Goal: Find specific page/section: Find specific page/section

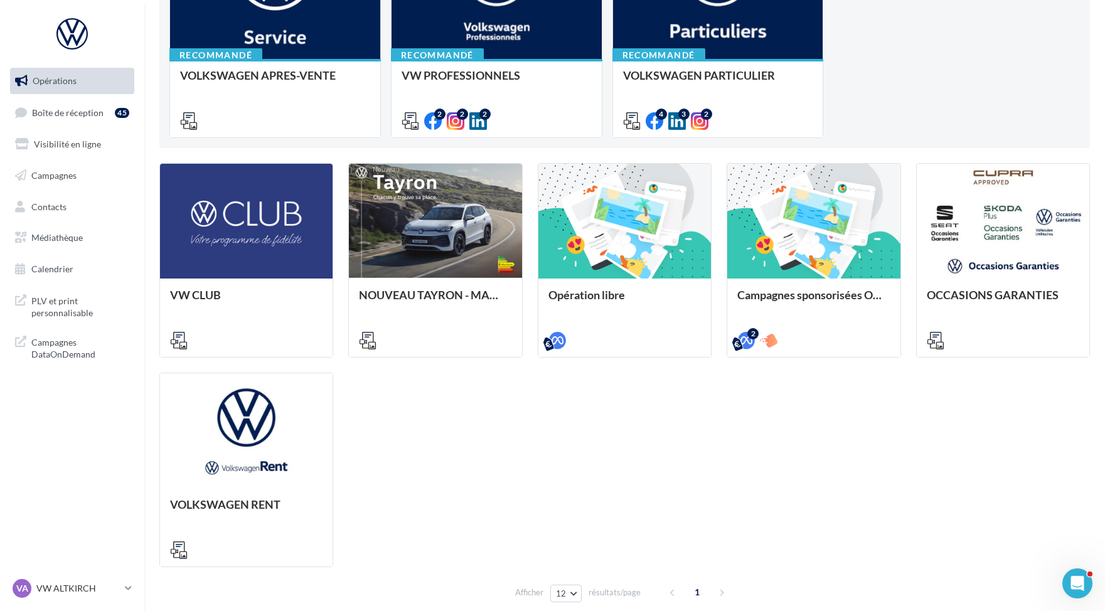
scroll to position [245, 0]
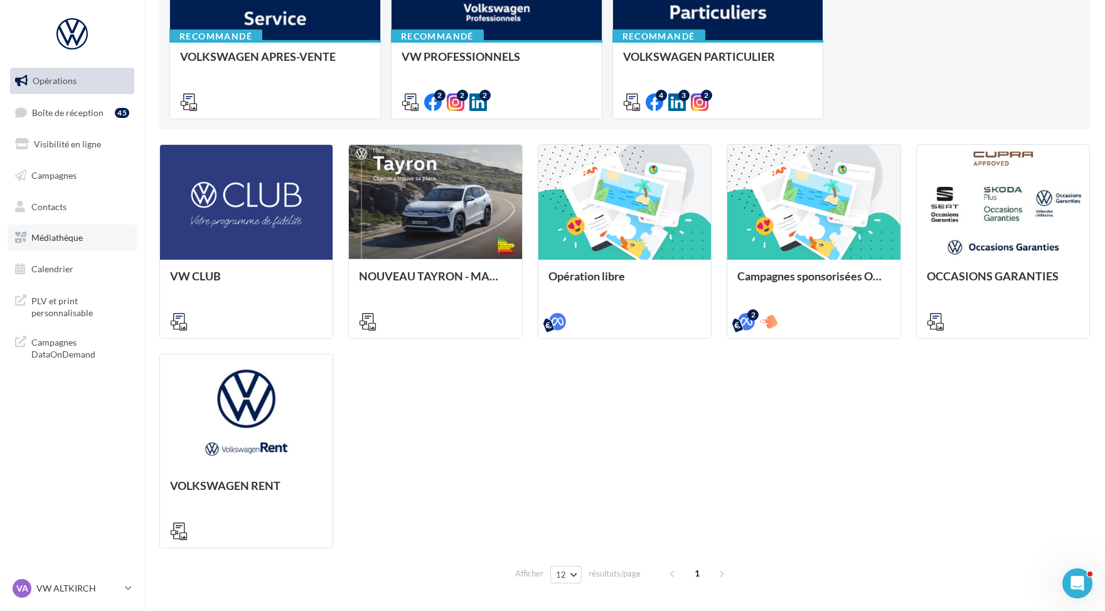
click at [46, 228] on link "Médiathèque" at bounding box center [72, 238] width 129 height 26
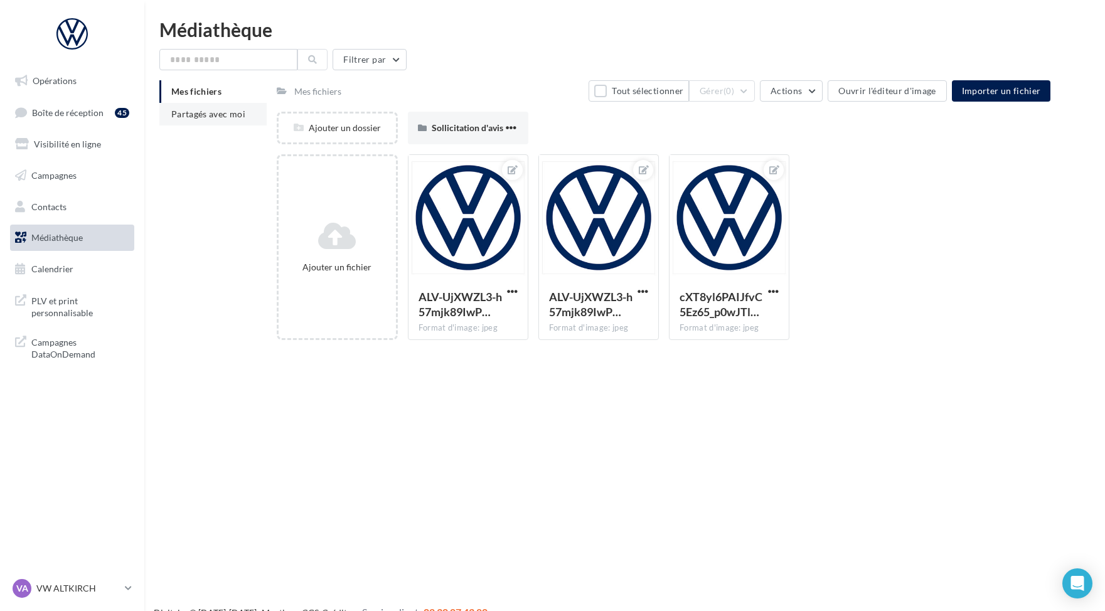
click at [232, 111] on span "Partagés avec moi" at bounding box center [208, 114] width 74 height 11
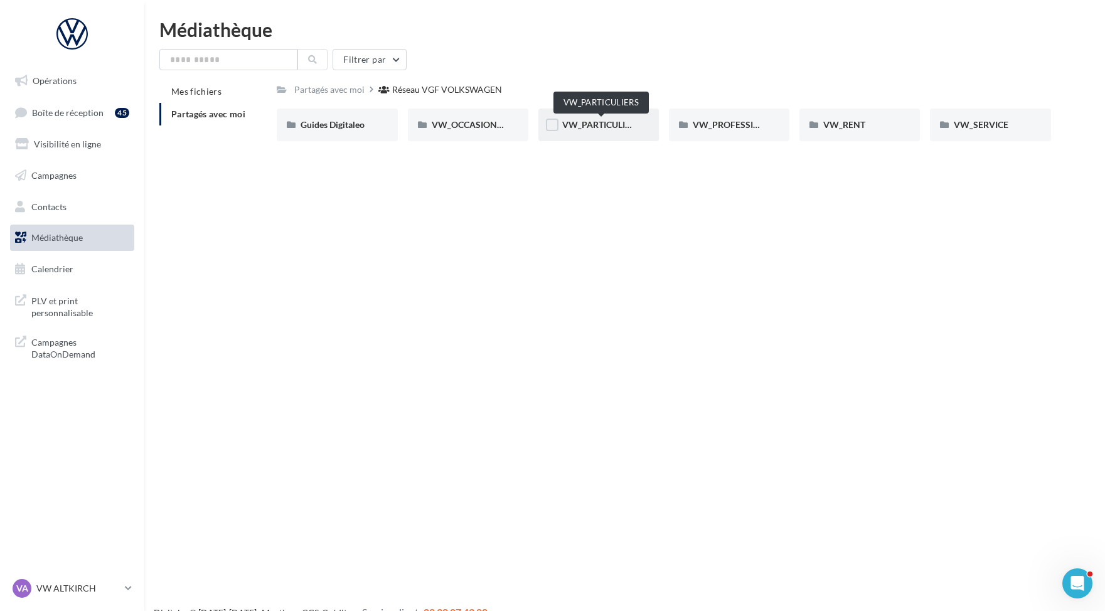
click at [603, 124] on span "VW_PARTICULIERS" at bounding box center [601, 124] width 78 height 11
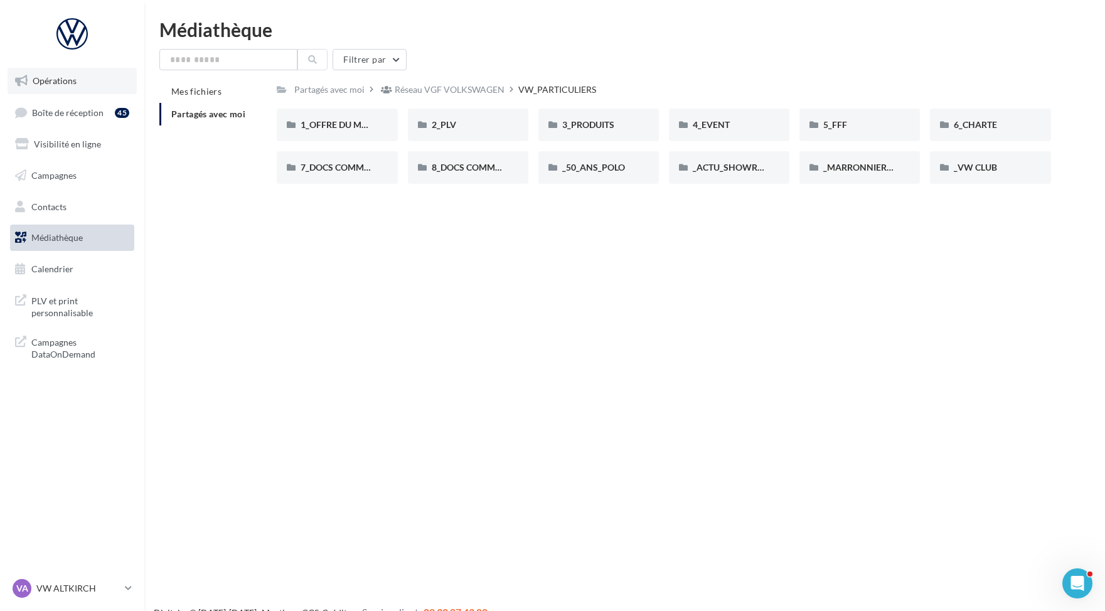
click at [51, 84] on span "Opérations" at bounding box center [55, 80] width 44 height 11
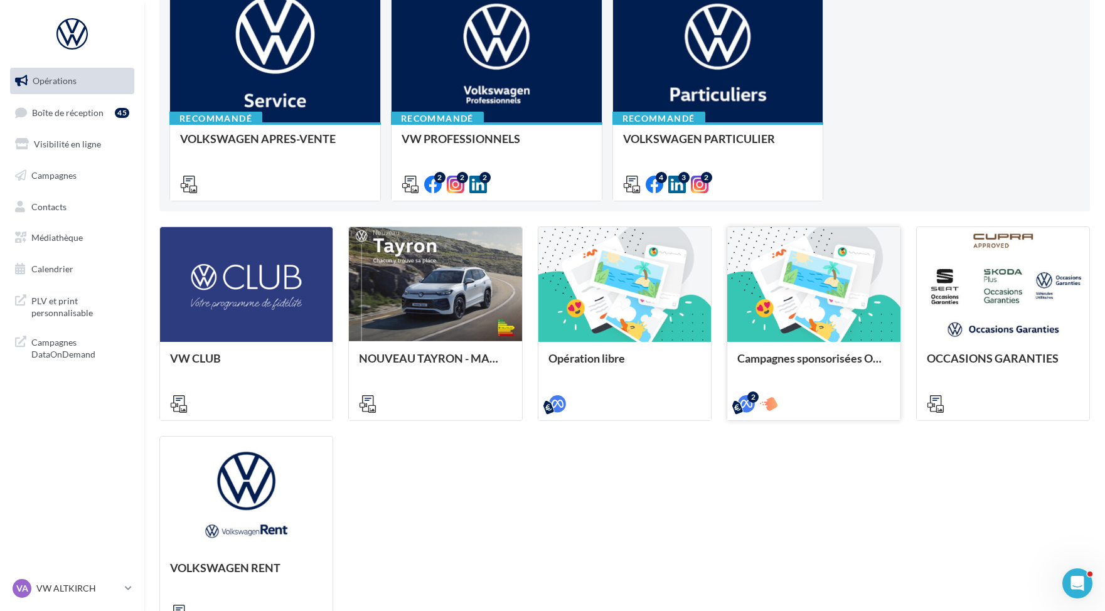
scroll to position [286, 0]
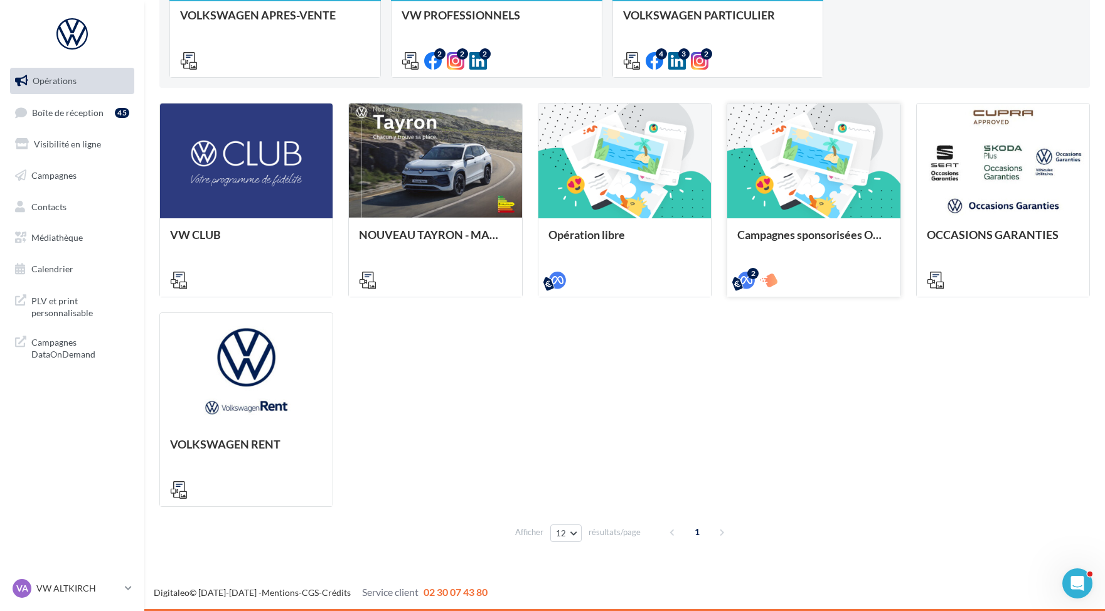
click at [813, 202] on div at bounding box center [813, 162] width 173 height 116
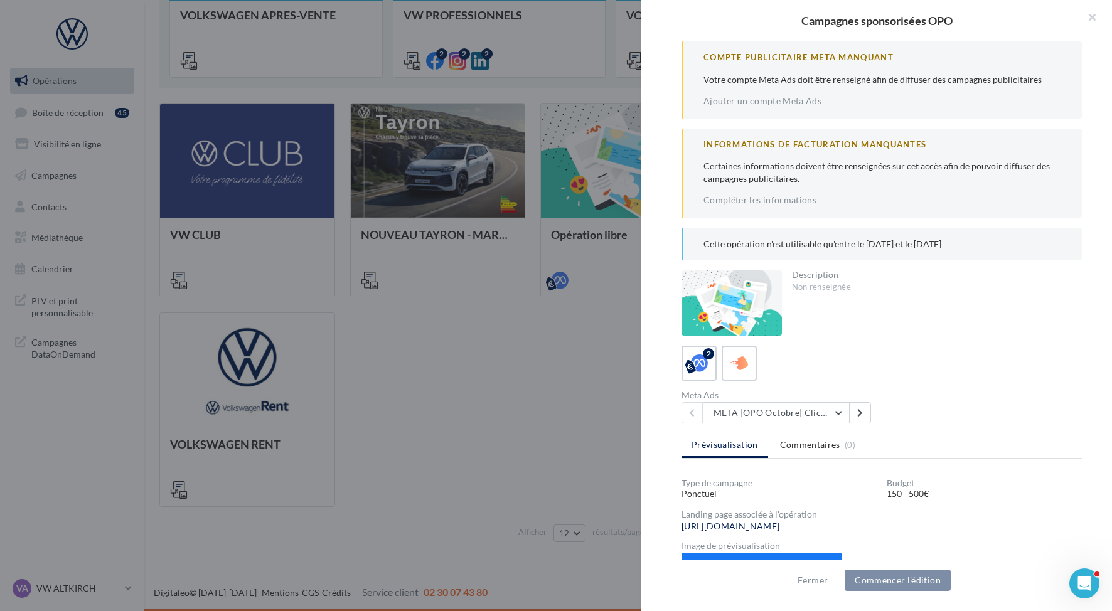
click at [482, 362] on div at bounding box center [556, 305] width 1112 height 611
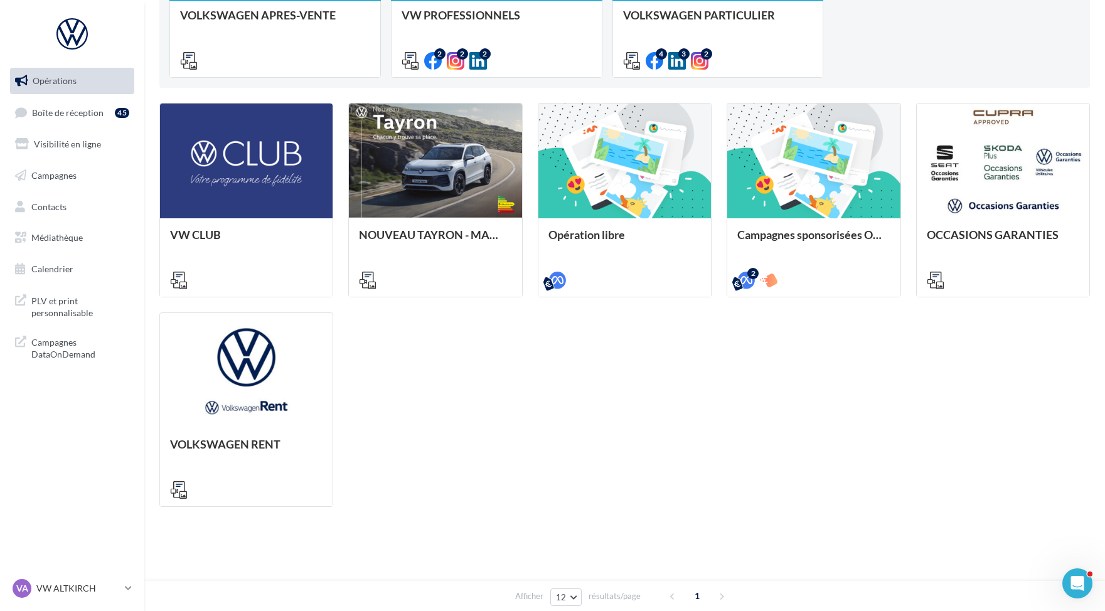
scroll to position [59, 0]
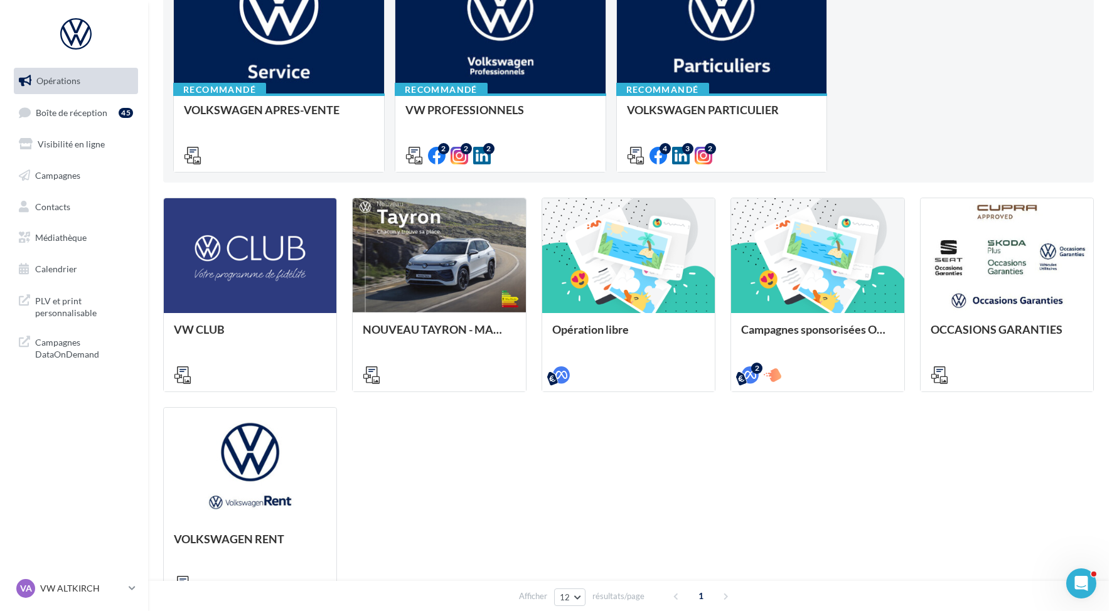
scroll to position [191, 0]
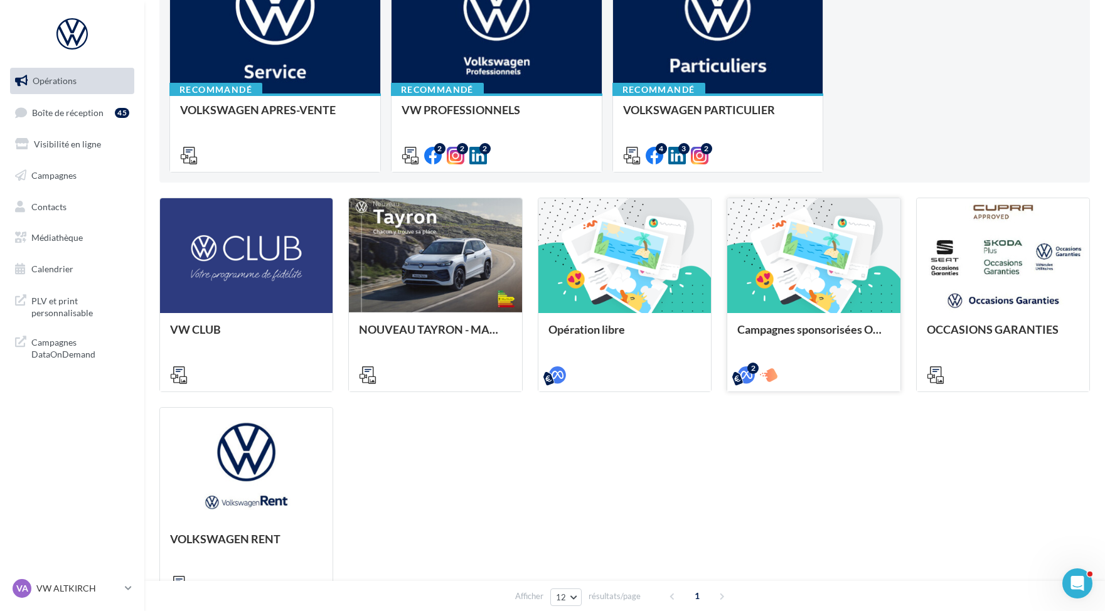
click at [796, 317] on div "Campagnes sponsorisées OPO" at bounding box center [813, 351] width 173 height 77
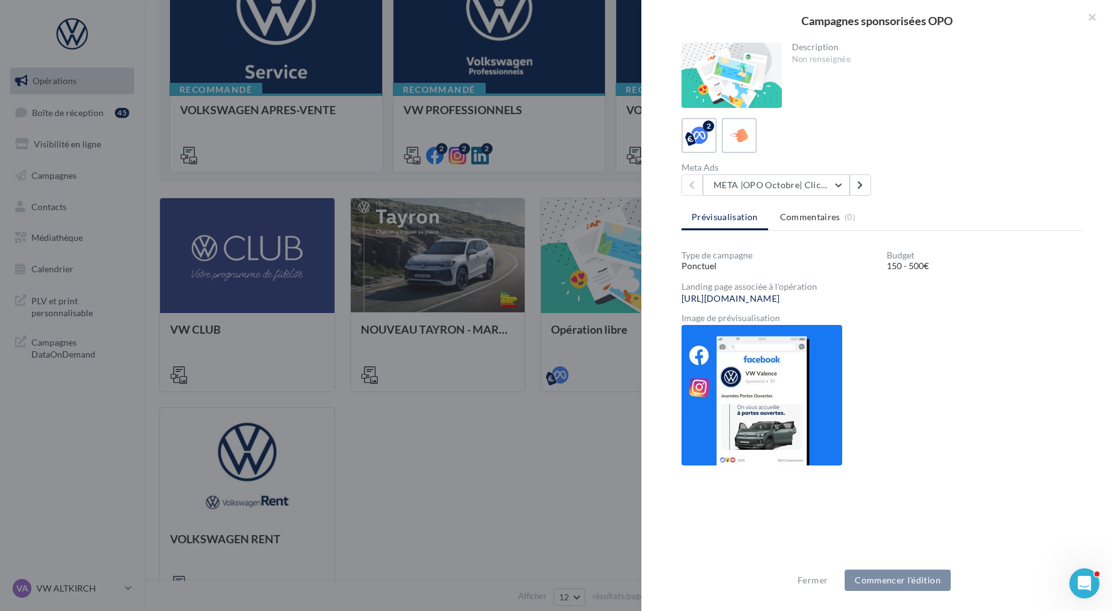
scroll to position [230, 0]
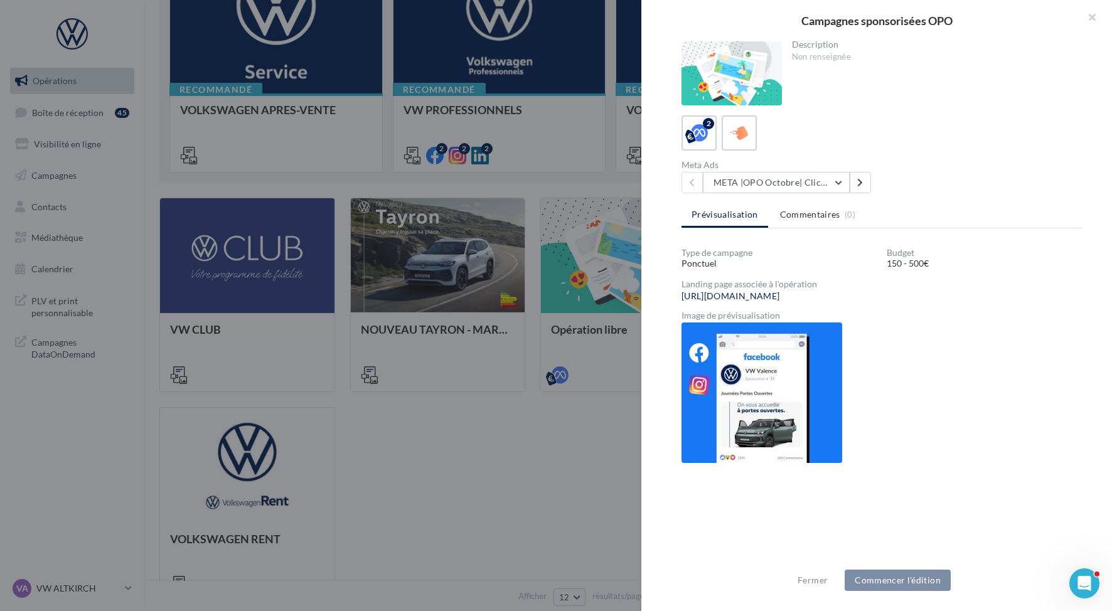
click at [750, 422] on img at bounding box center [762, 393] width 161 height 141
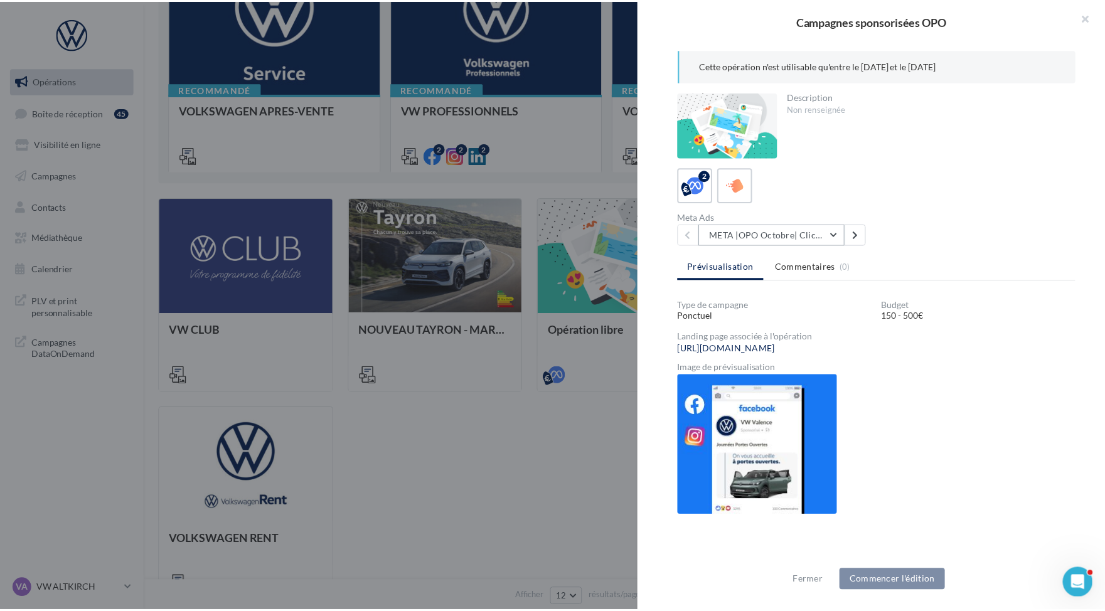
scroll to position [70, 0]
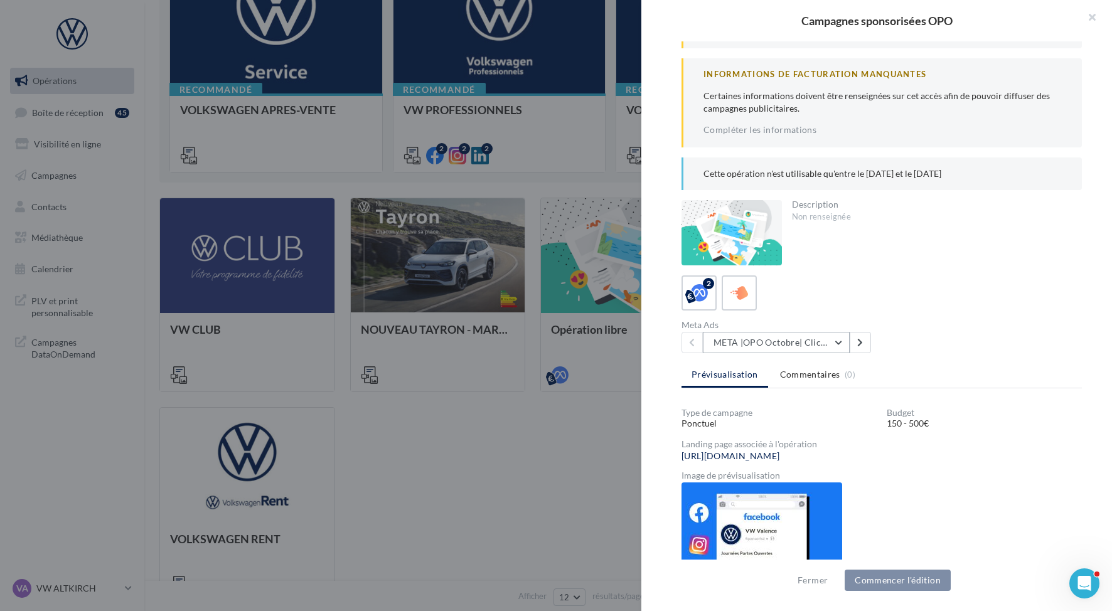
click at [823, 336] on button "META |OPO Octobre| Click To Map" at bounding box center [776, 342] width 147 height 21
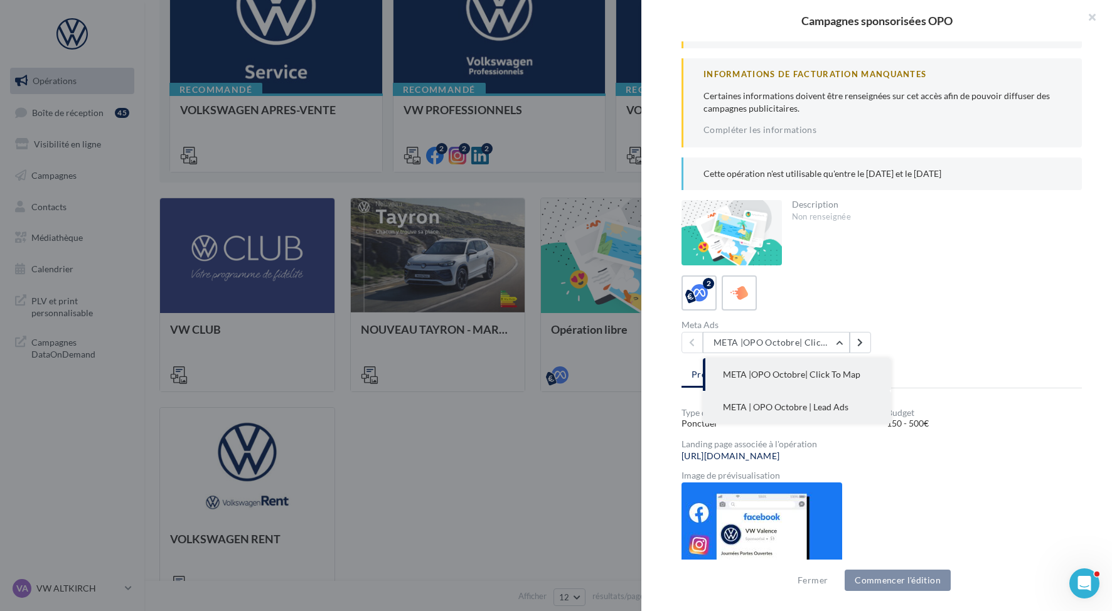
click at [840, 405] on span "META | OPO Octobre | Lead Ads" at bounding box center [786, 407] width 126 height 11
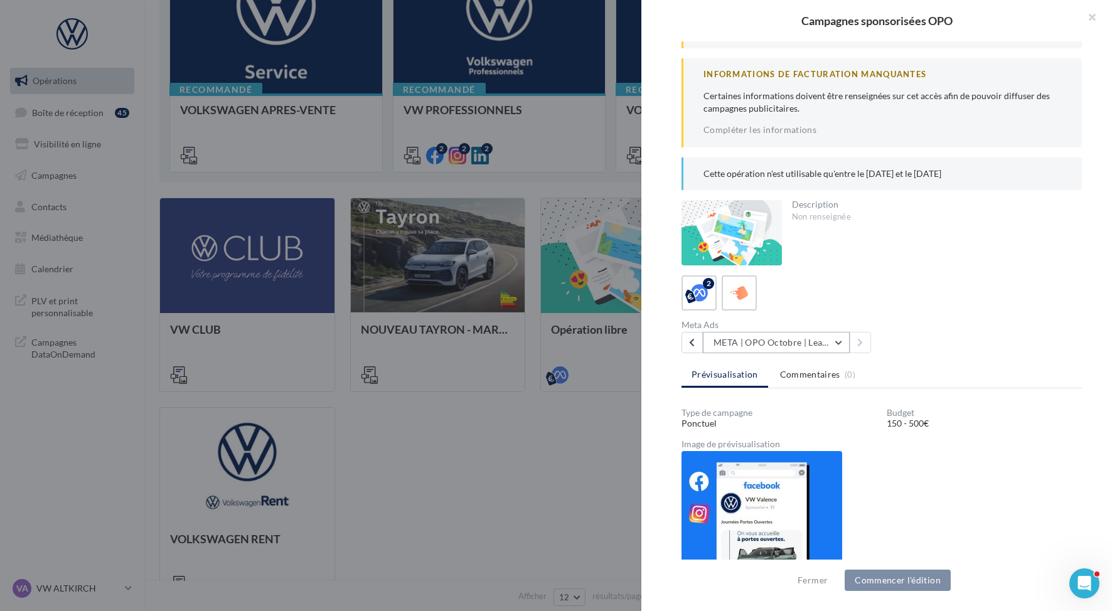
click at [763, 346] on button "META | OPO Octobre | Lead Ads" at bounding box center [776, 342] width 147 height 21
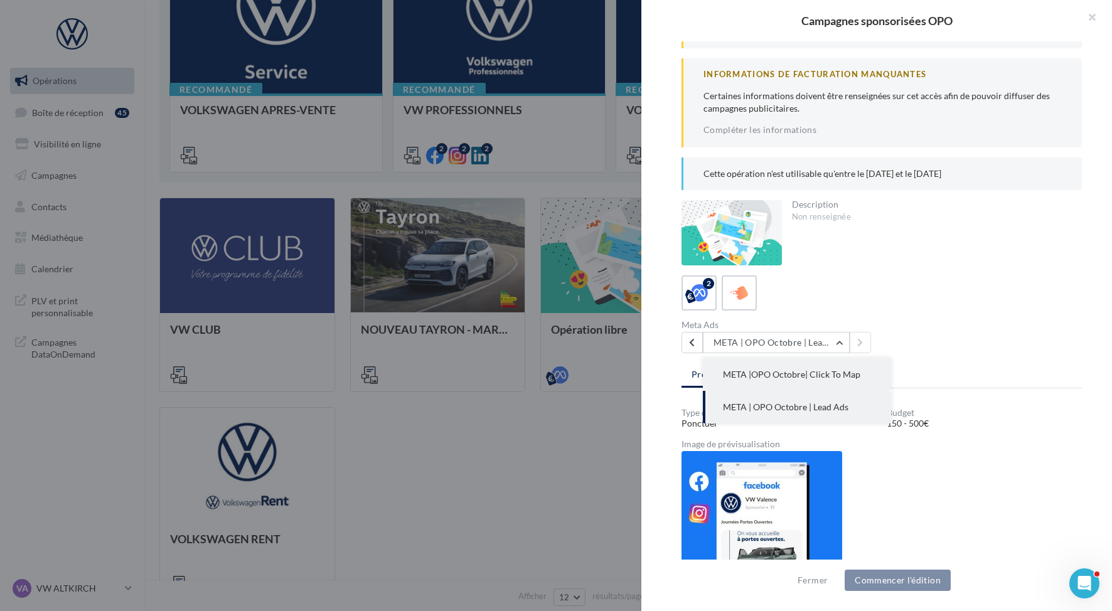
click at [769, 370] on span "META |OPO Octobre| Click To Map" at bounding box center [791, 374] width 137 height 11
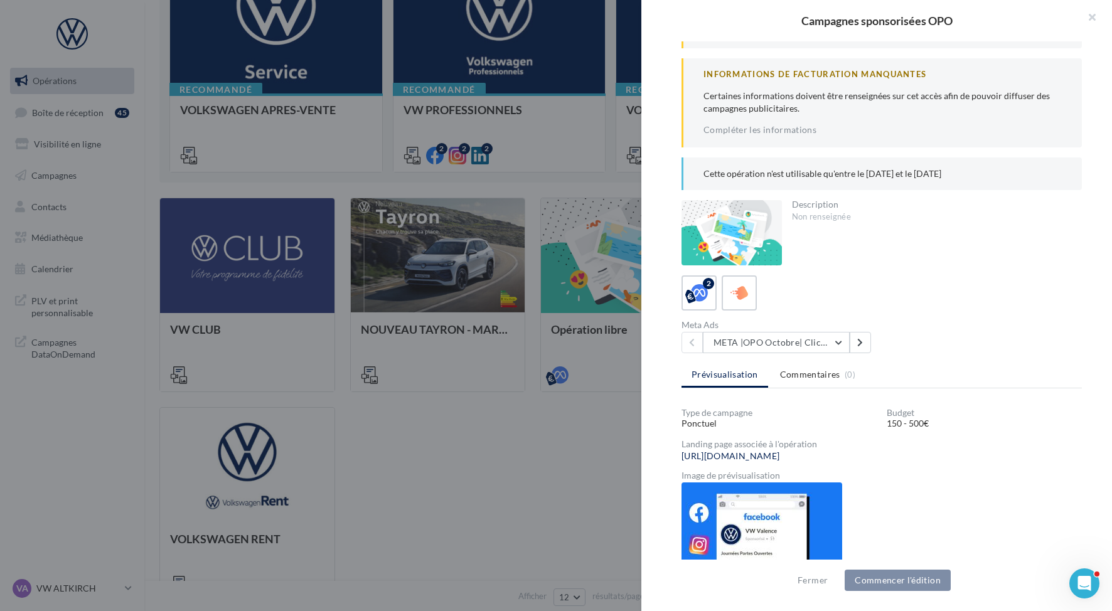
click at [607, 396] on div at bounding box center [556, 305] width 1112 height 611
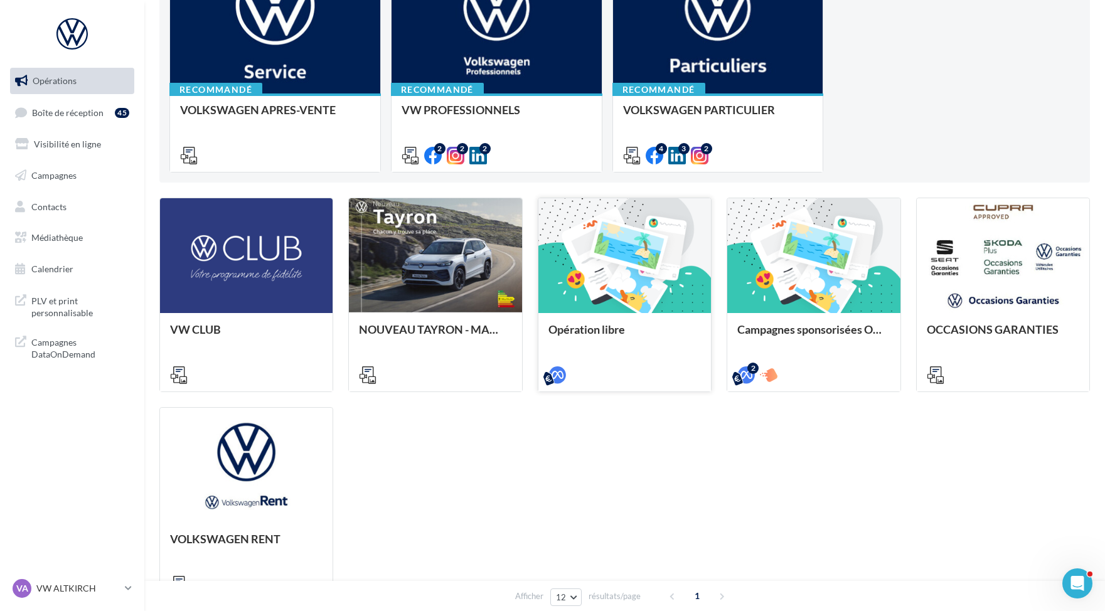
scroll to position [0, 0]
